Goal: Task Accomplishment & Management: Use online tool/utility

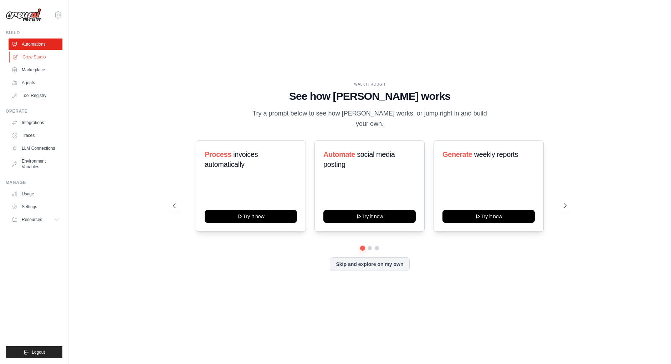
click at [33, 60] on link "Crew Studio" at bounding box center [36, 56] width 54 height 11
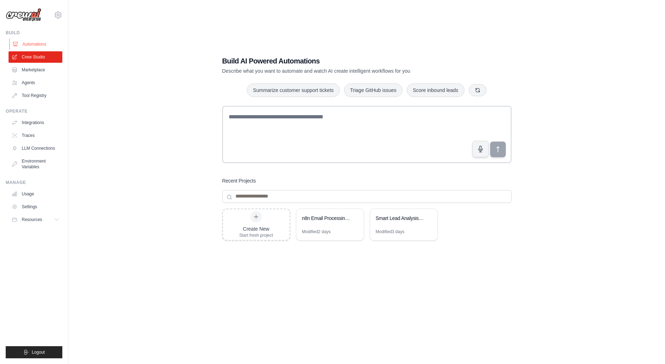
click at [31, 44] on link "Automations" at bounding box center [36, 43] width 54 height 11
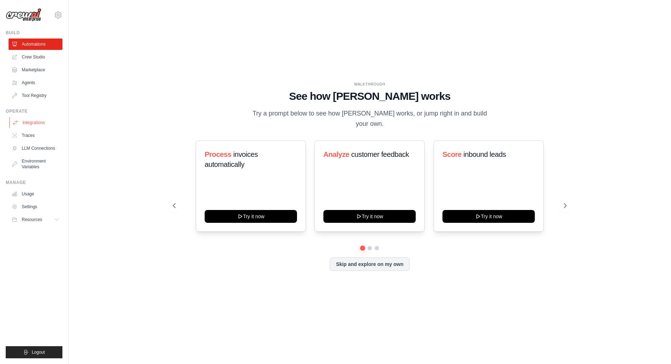
click at [37, 123] on link "Integrations" at bounding box center [36, 122] width 54 height 11
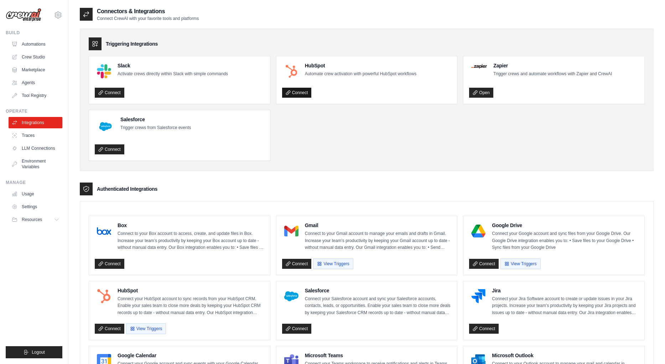
click at [304, 94] on link "Connect" at bounding box center [297, 93] width 30 height 10
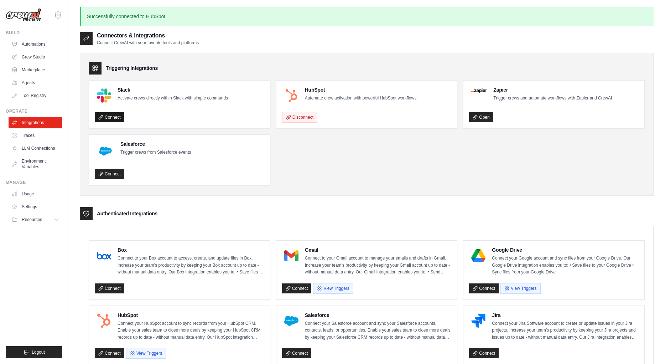
click at [120, 116] on link "Connect" at bounding box center [110, 117] width 30 height 10
click at [115, 115] on link "Connect" at bounding box center [110, 117] width 30 height 10
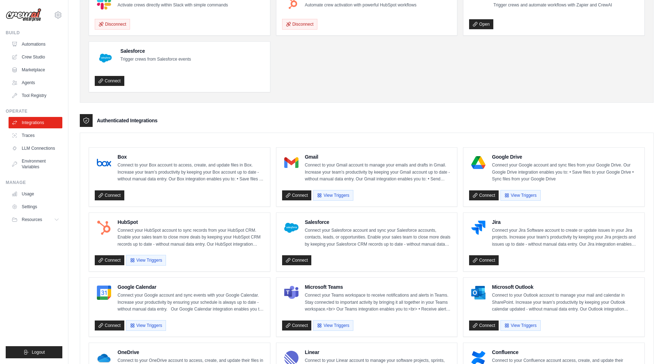
scroll to position [107, 0]
